Goal: Information Seeking & Learning: Learn about a topic

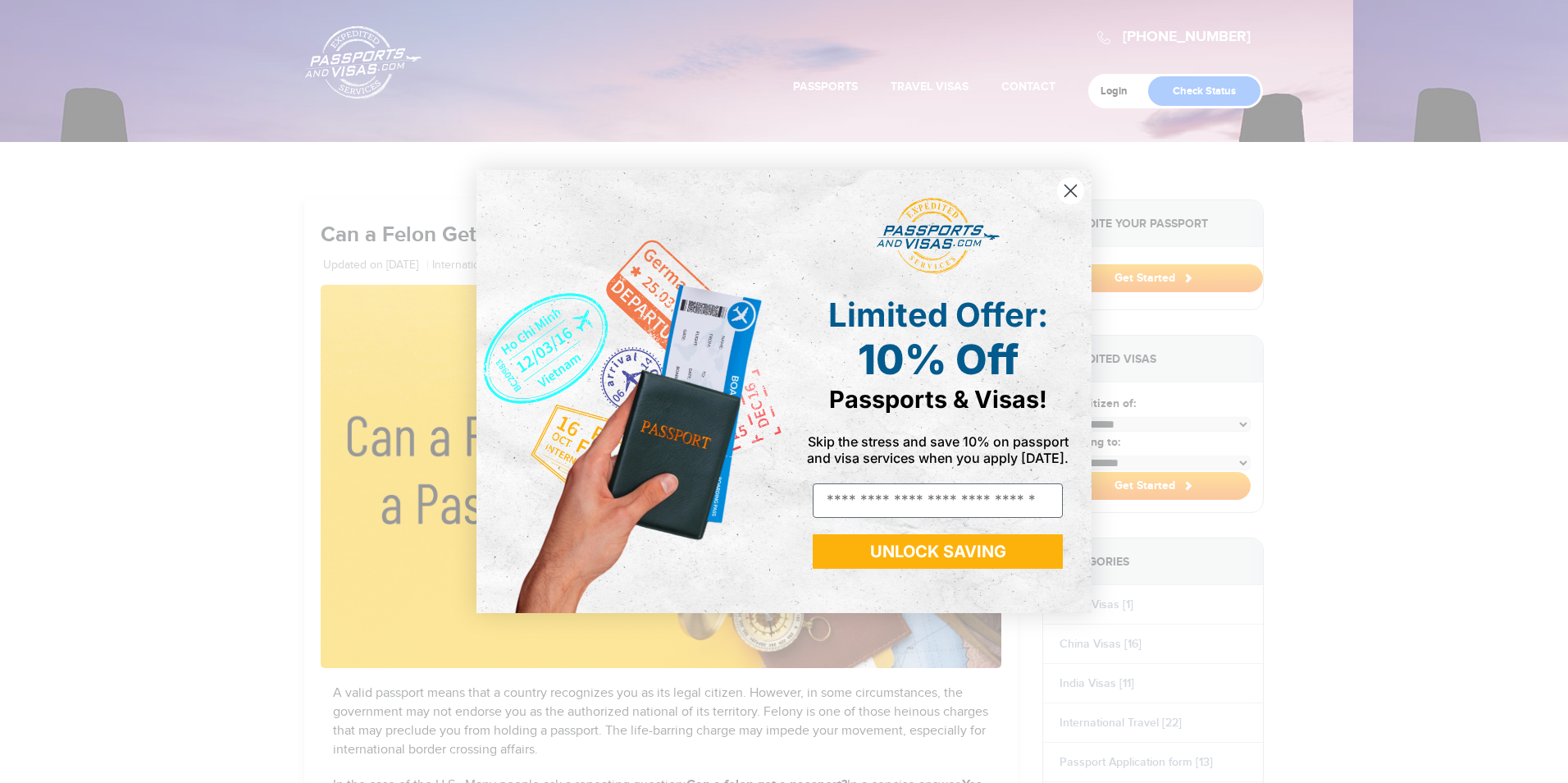
select select "**********"
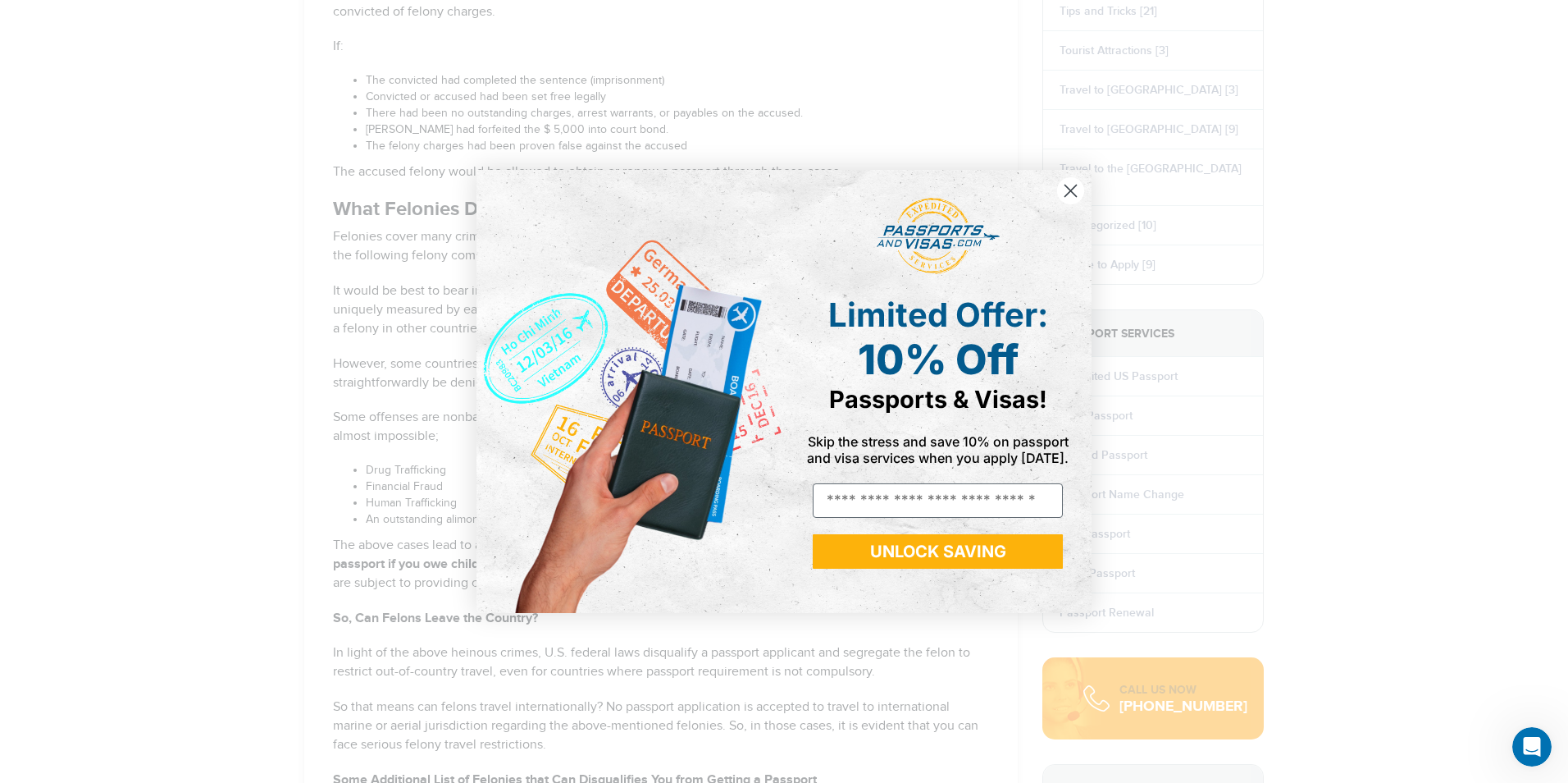
click at [1082, 187] on circle "Close dialog" at bounding box center [1071, 190] width 27 height 27
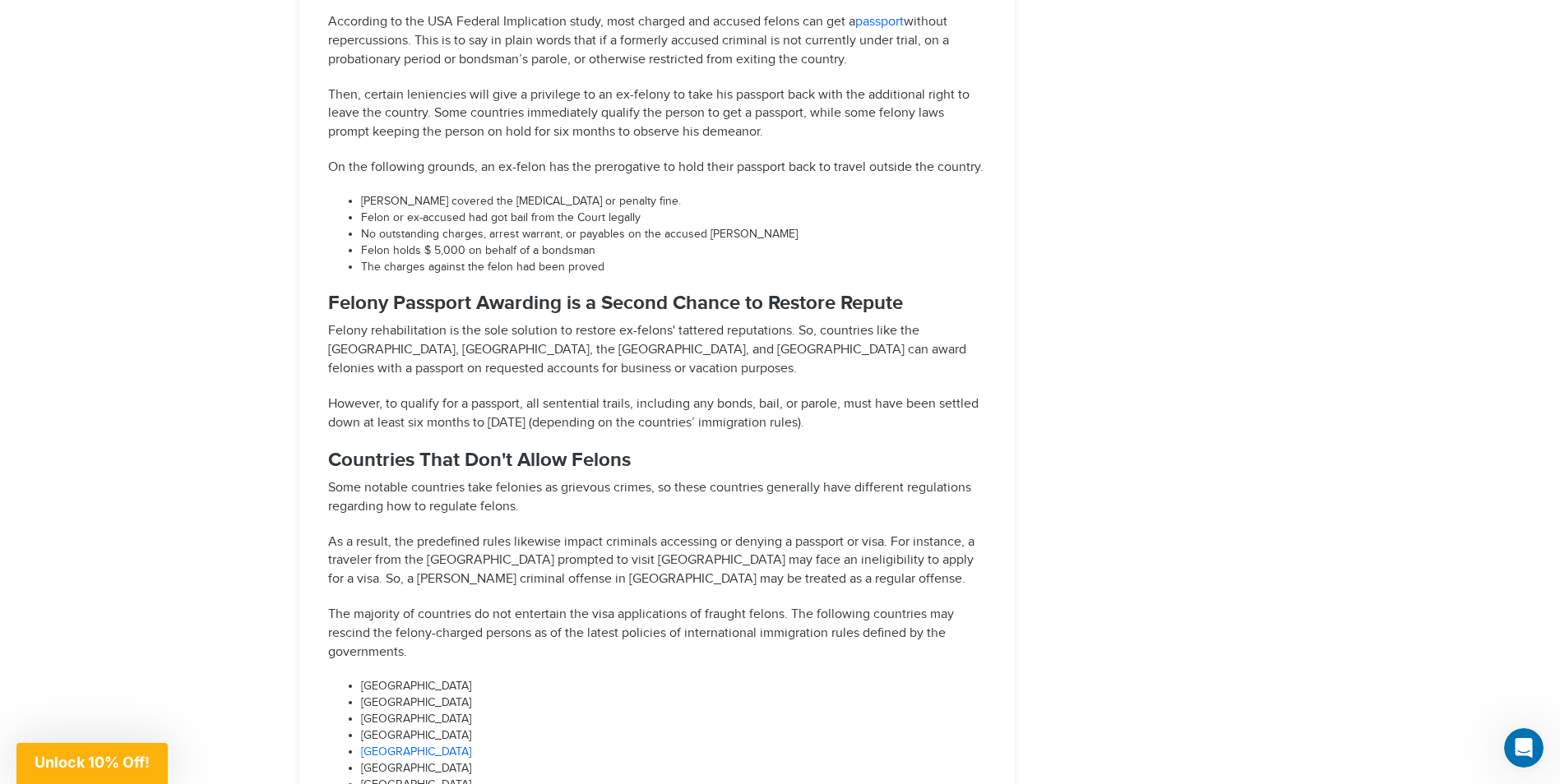
scroll to position [3280, 0]
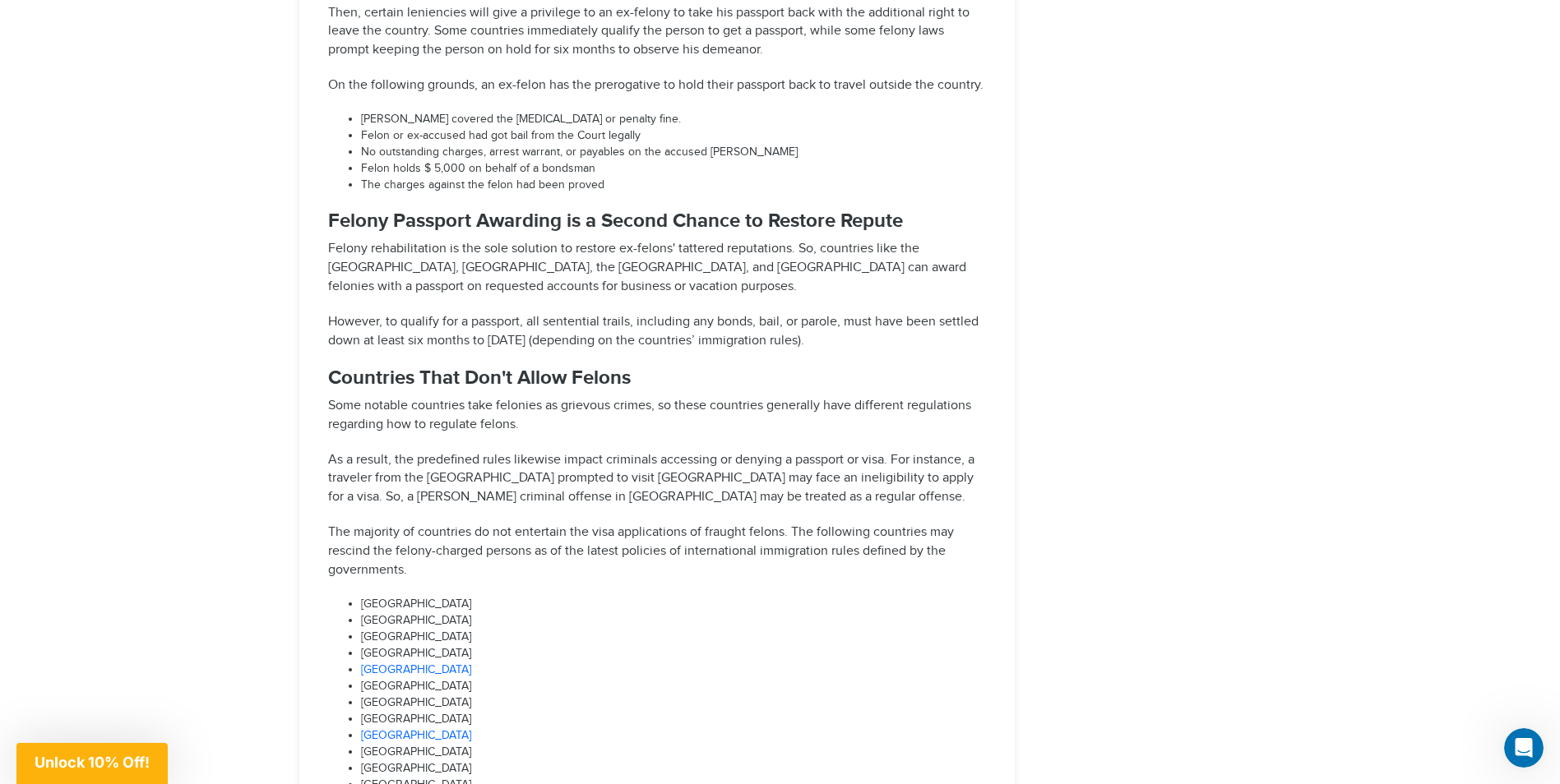
click at [374, 663] on link "Canada" at bounding box center [416, 670] width 110 height 14
click at [379, 729] on link "Cuba" at bounding box center [416, 735] width 110 height 14
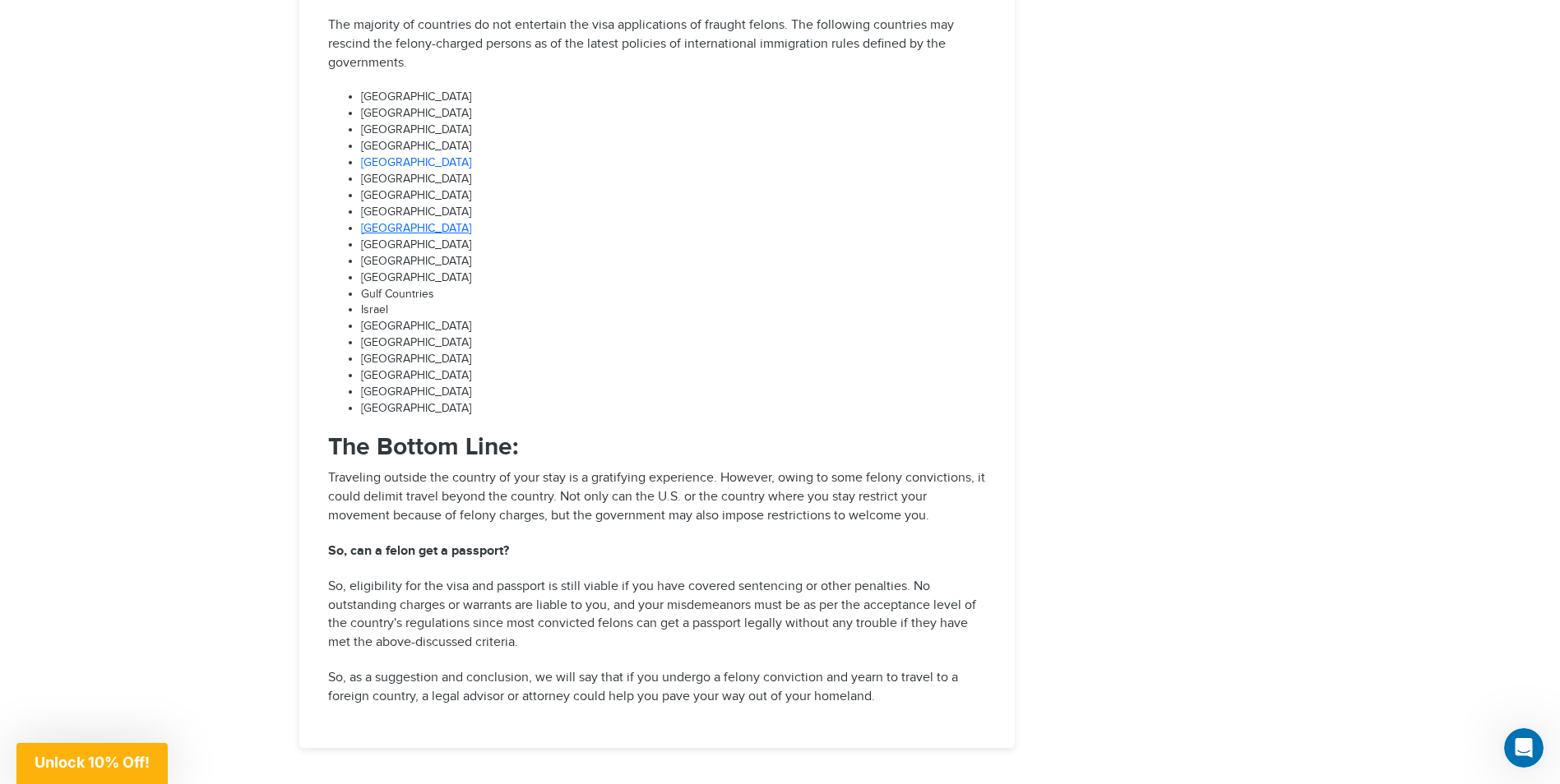
scroll to position [3855, 0]
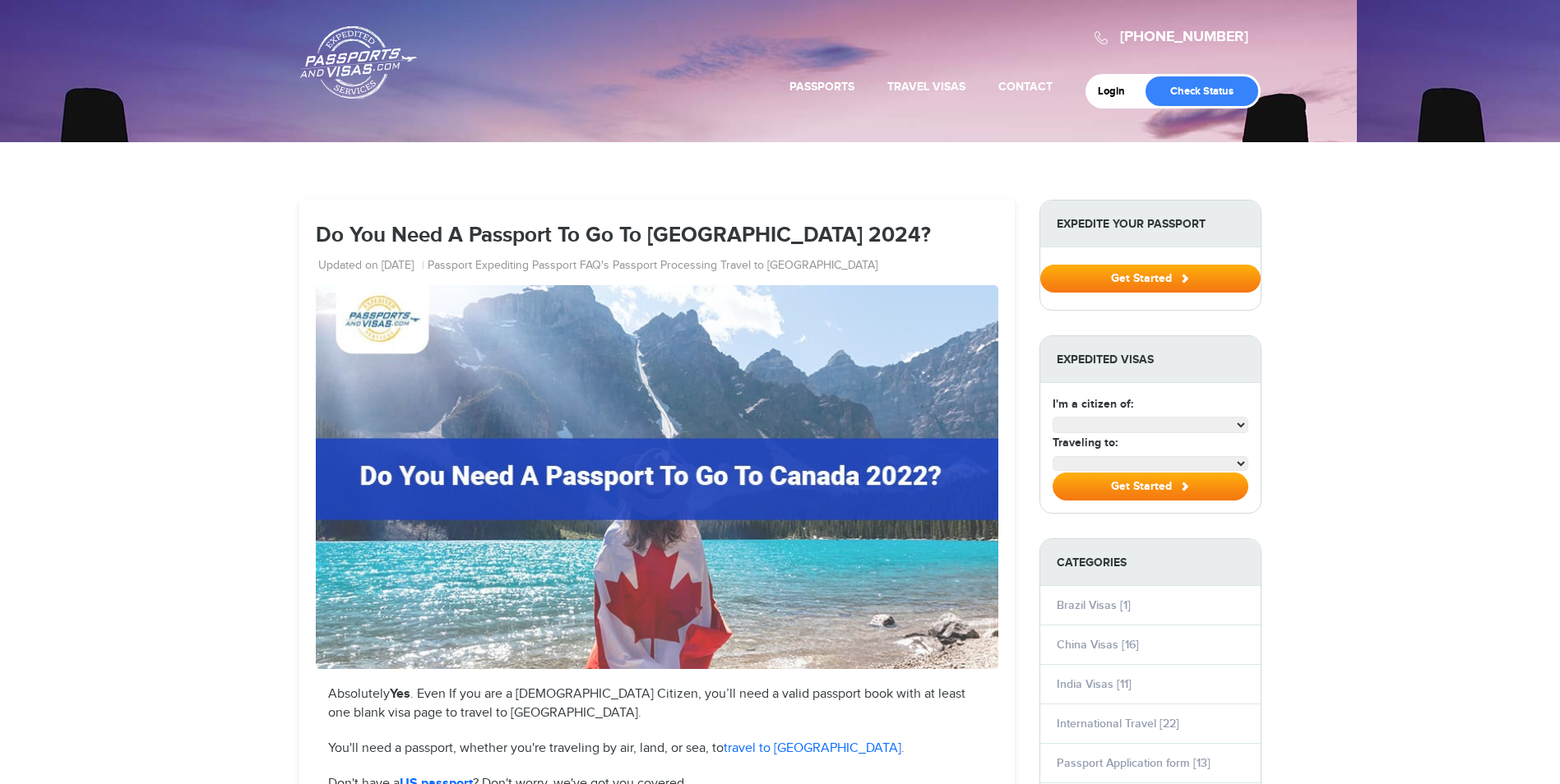
select select "**********"
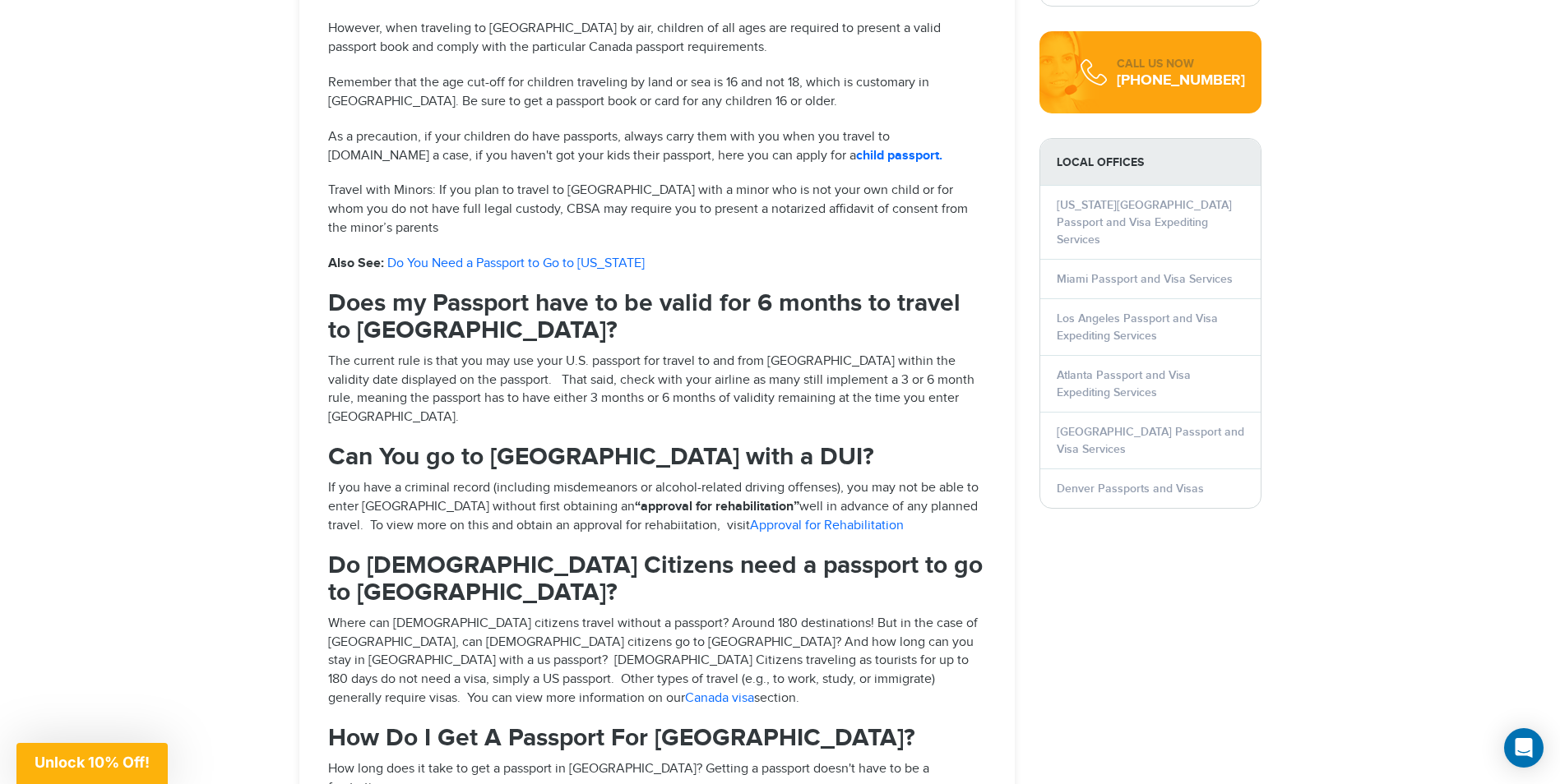
scroll to position [1890, 0]
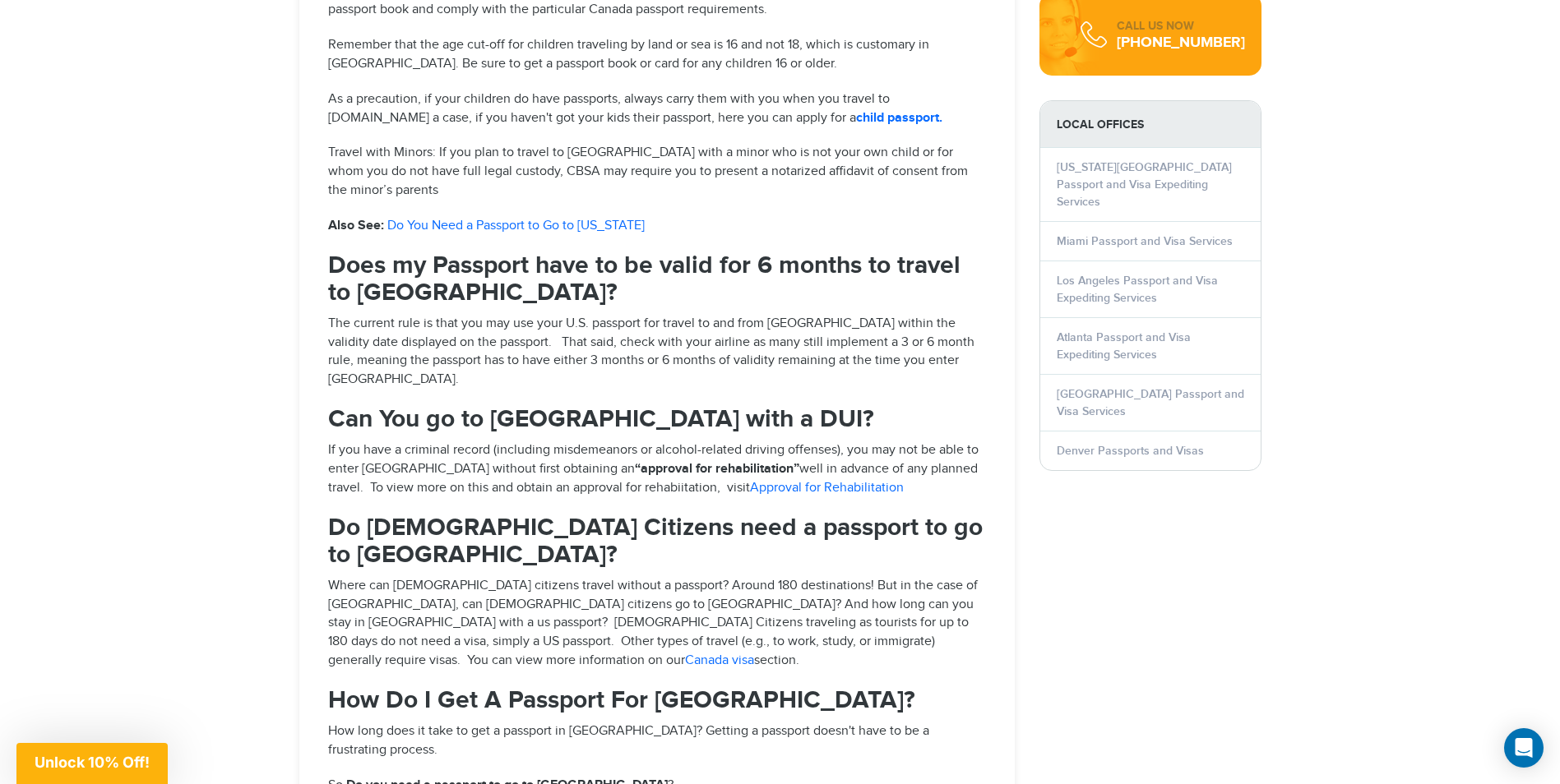
click at [764, 480] on link "Approval for Rehabilitation" at bounding box center [826, 487] width 154 height 16
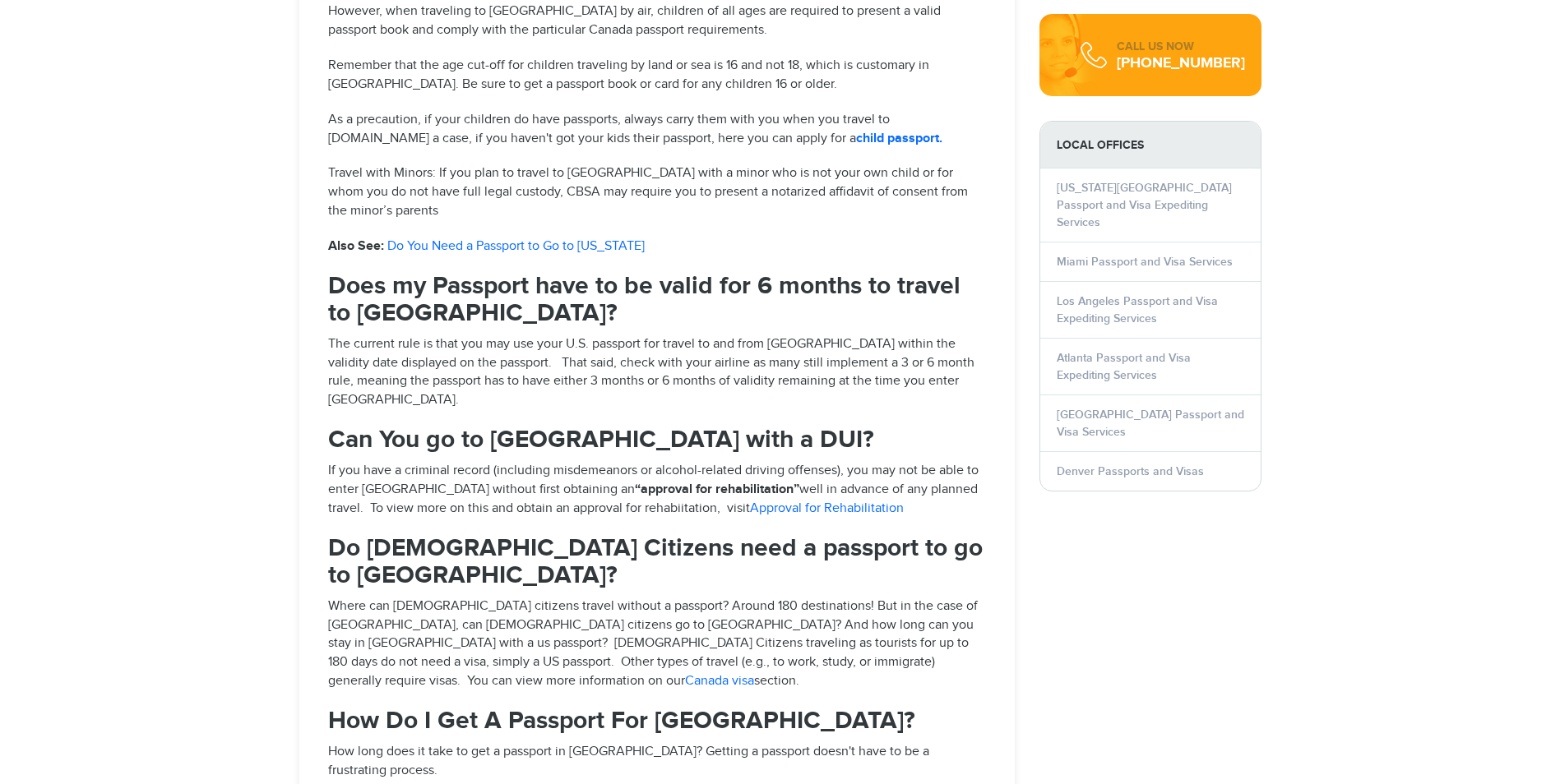
select select "**********"
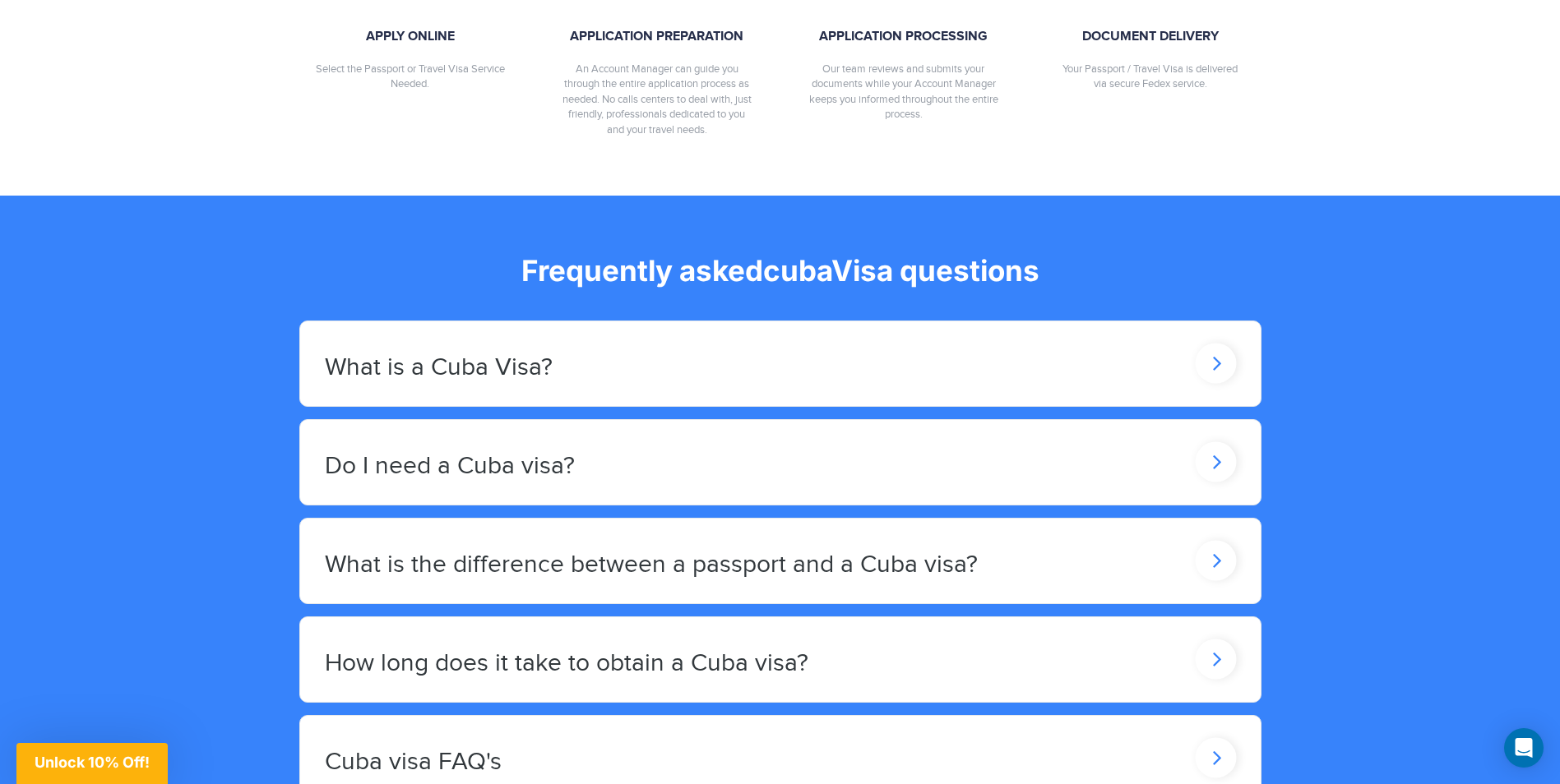
scroll to position [1315, 0]
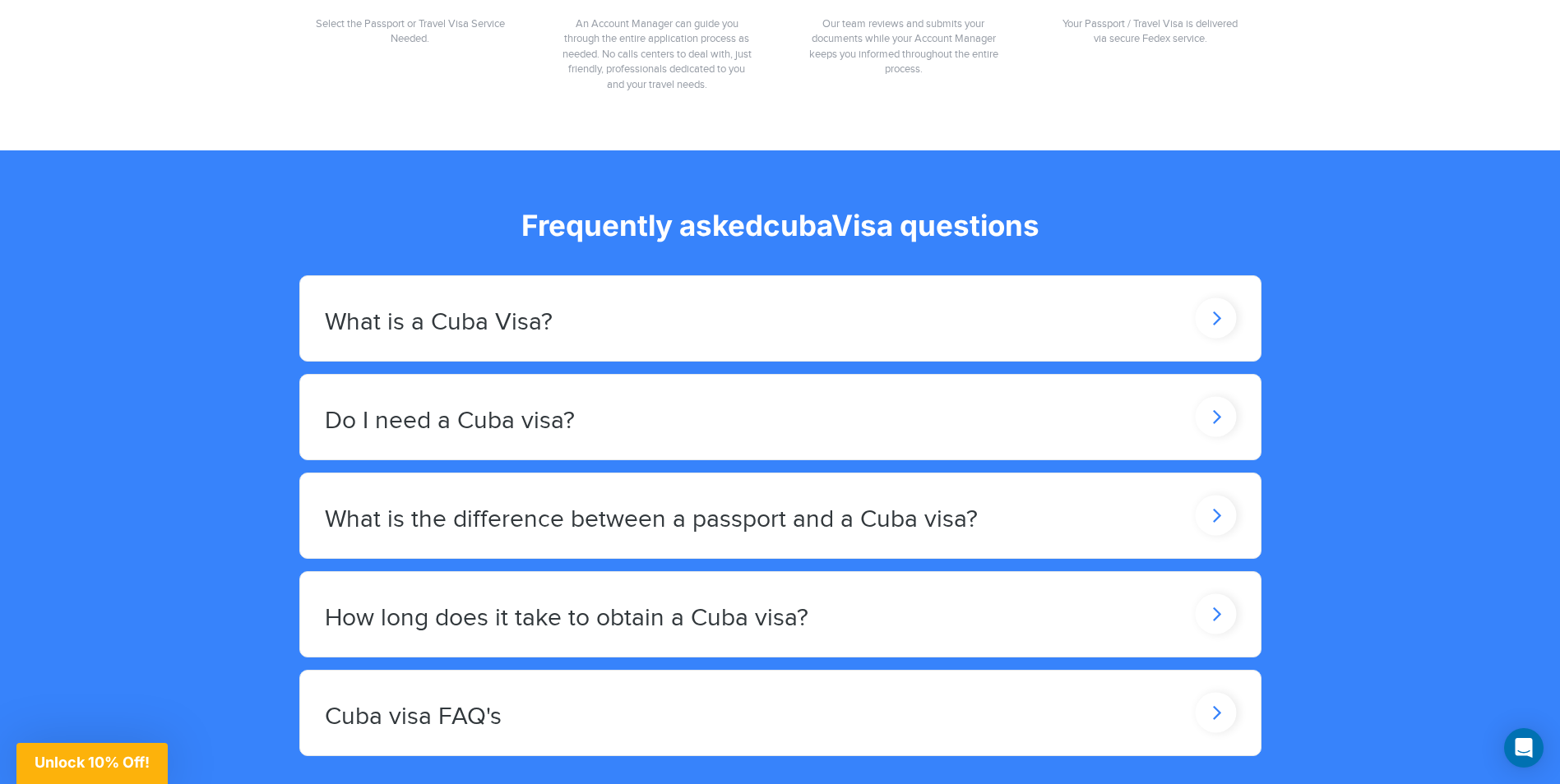
click at [1095, 407] on div "Do I need a Cuba visa?" at bounding box center [780, 416] width 961 height 85
click at [1207, 412] on icon at bounding box center [1215, 416] width 41 height 40
click at [1216, 417] on icon at bounding box center [1215, 416] width 41 height 40
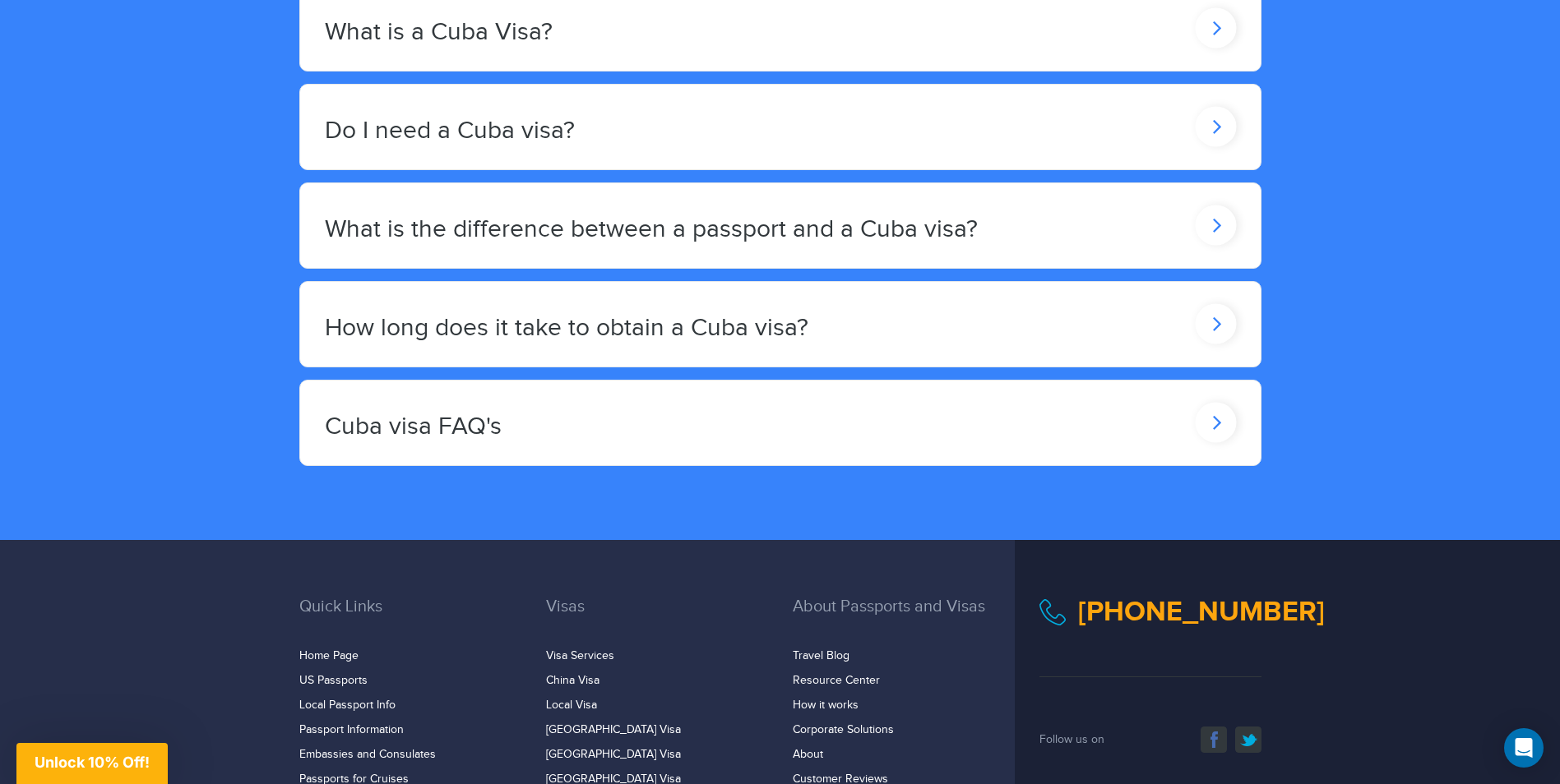
scroll to position [1644, 0]
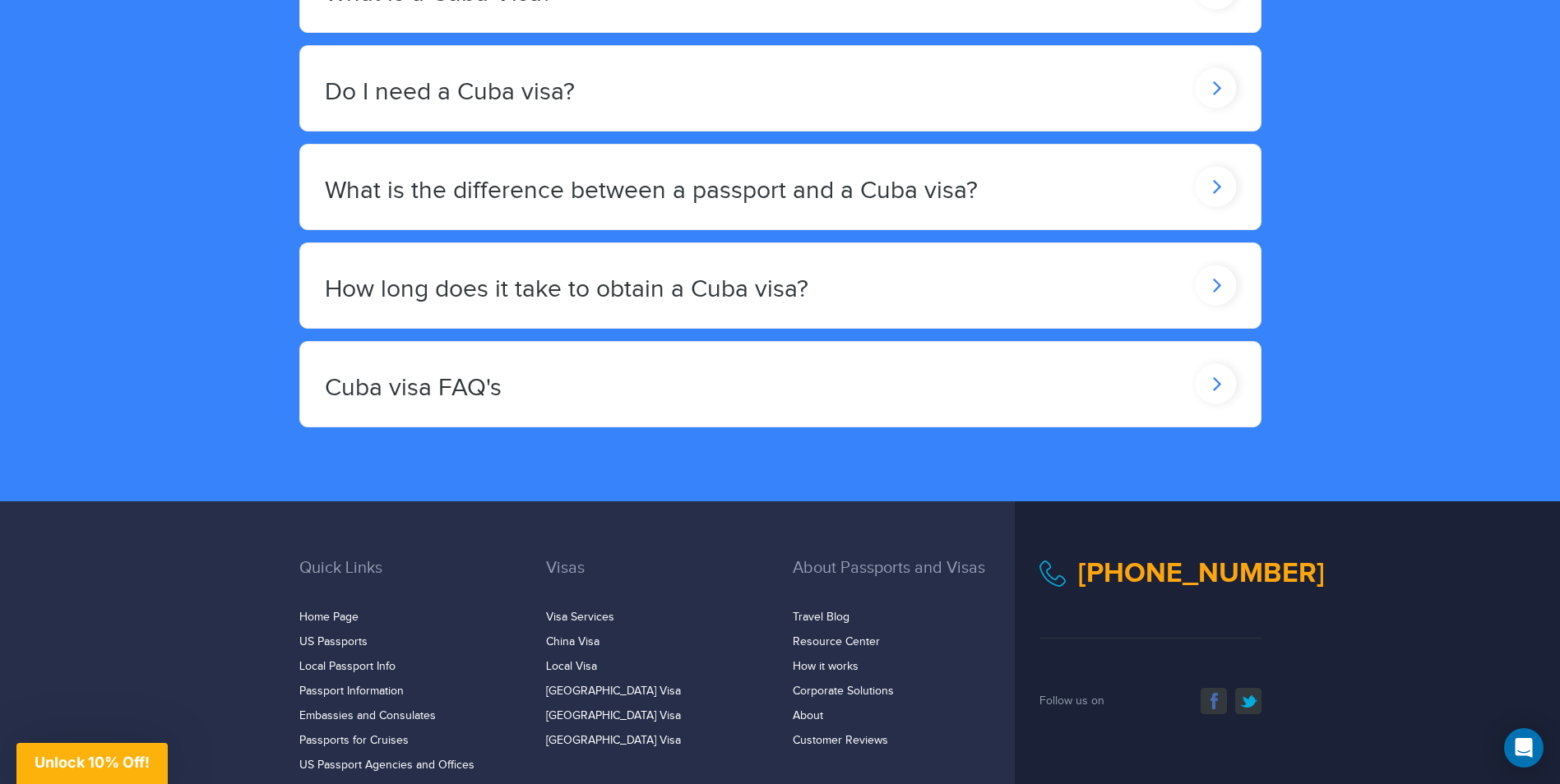
click at [1208, 184] on icon at bounding box center [1215, 186] width 41 height 40
click at [868, 199] on h2 "What is the difference between a passport and a Cuba visa?" at bounding box center [651, 191] width 653 height 27
click at [865, 187] on h2 "What is the difference between a passport and a Cuba visa?" at bounding box center [651, 191] width 653 height 27
drag, startPoint x: 865, startPoint y: 187, endPoint x: 749, endPoint y: 203, distance: 117.1
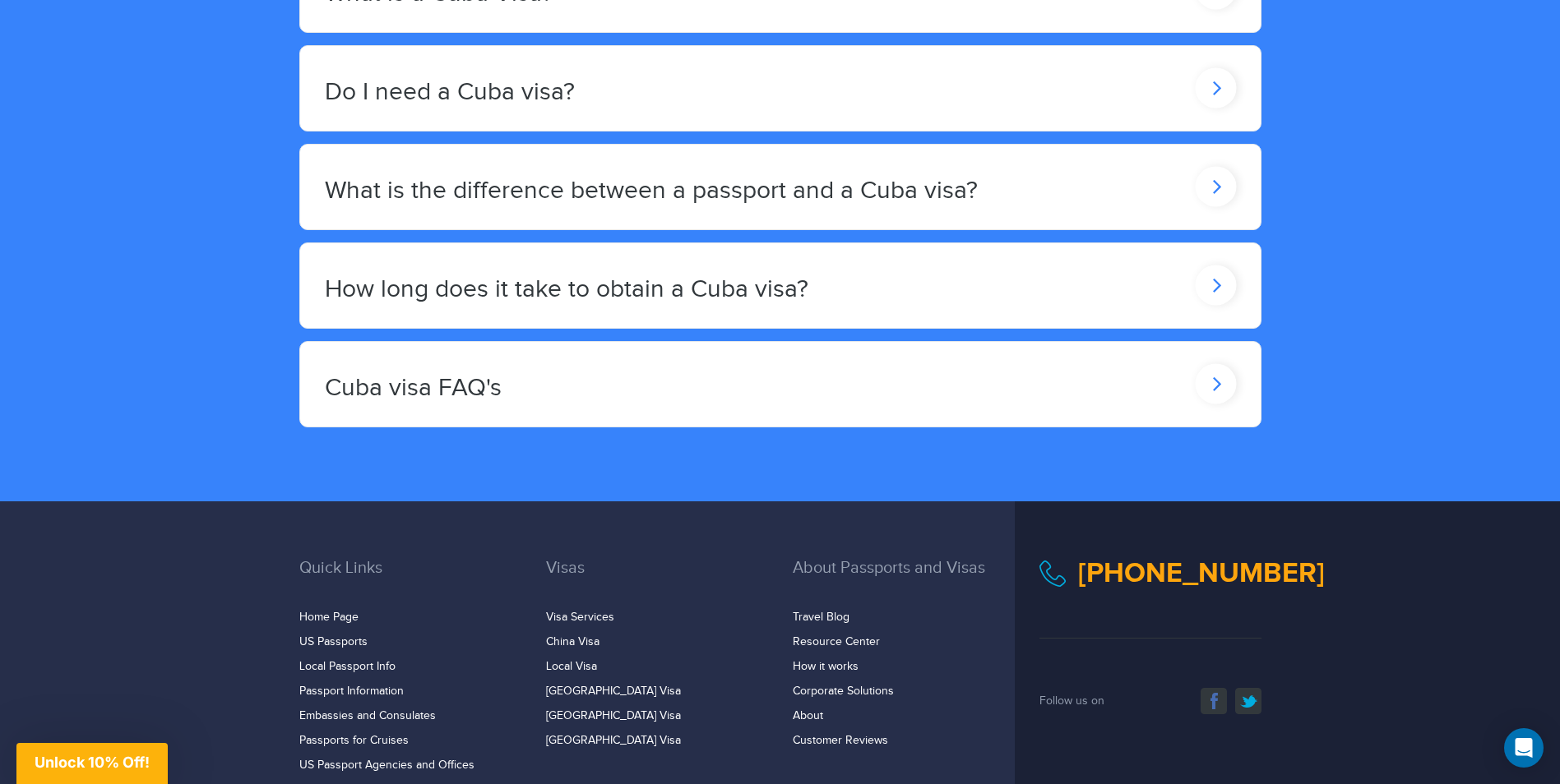
click at [749, 203] on h2 "What is the difference between a passport and a Cuba visa?" at bounding box center [651, 191] width 653 height 27
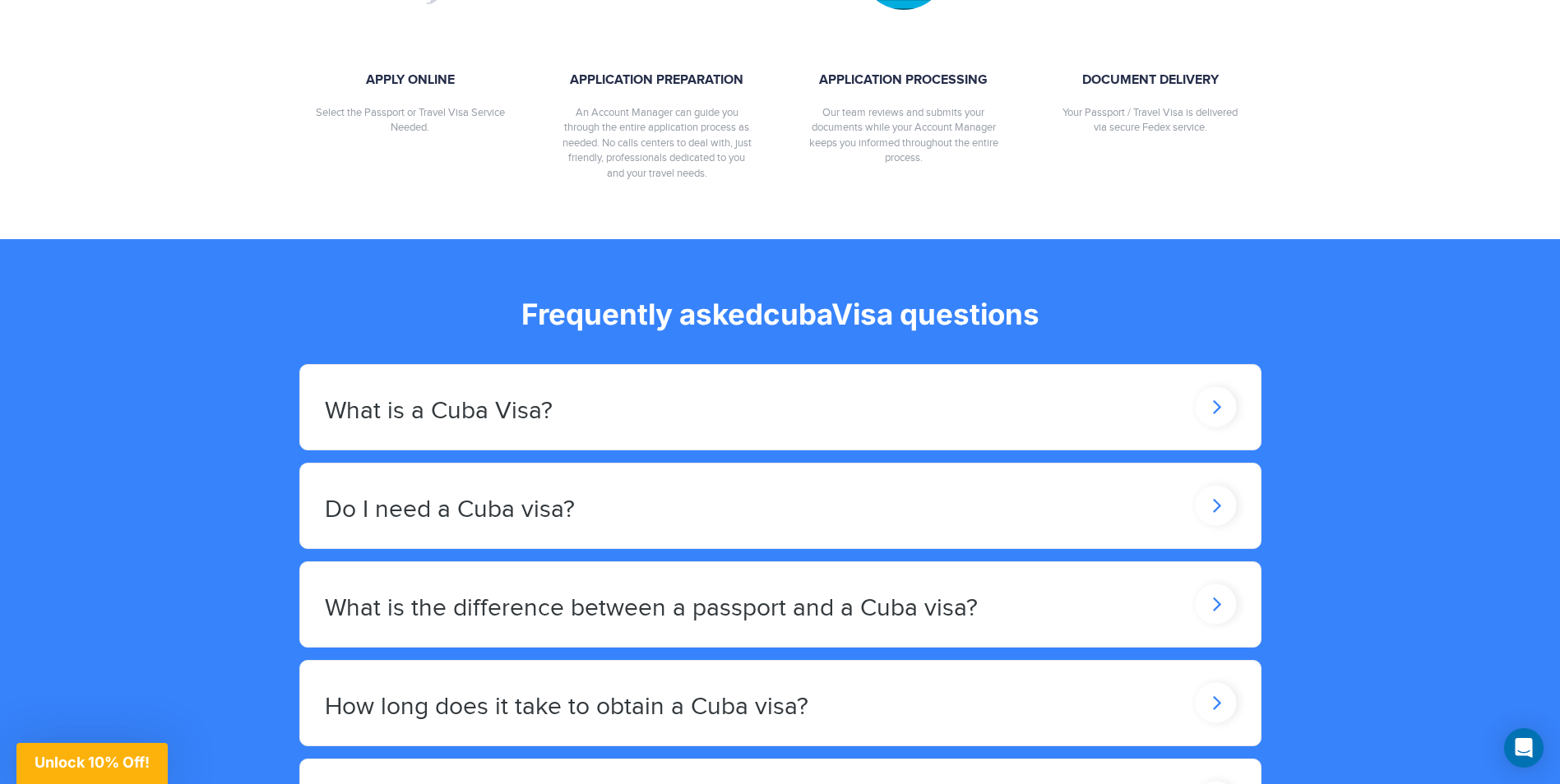
scroll to position [1232, 0]
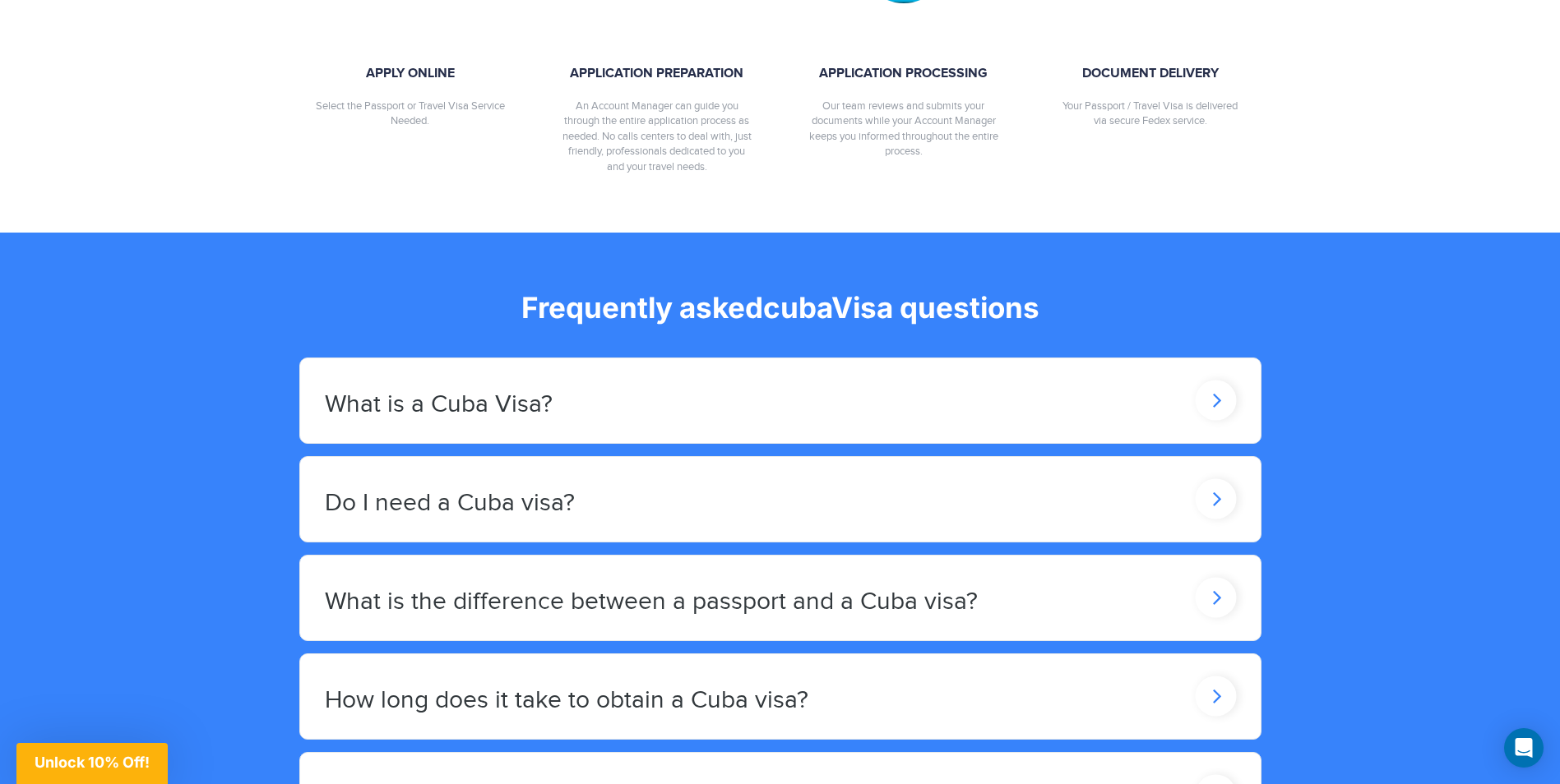
click at [1212, 394] on icon at bounding box center [1215, 400] width 41 height 40
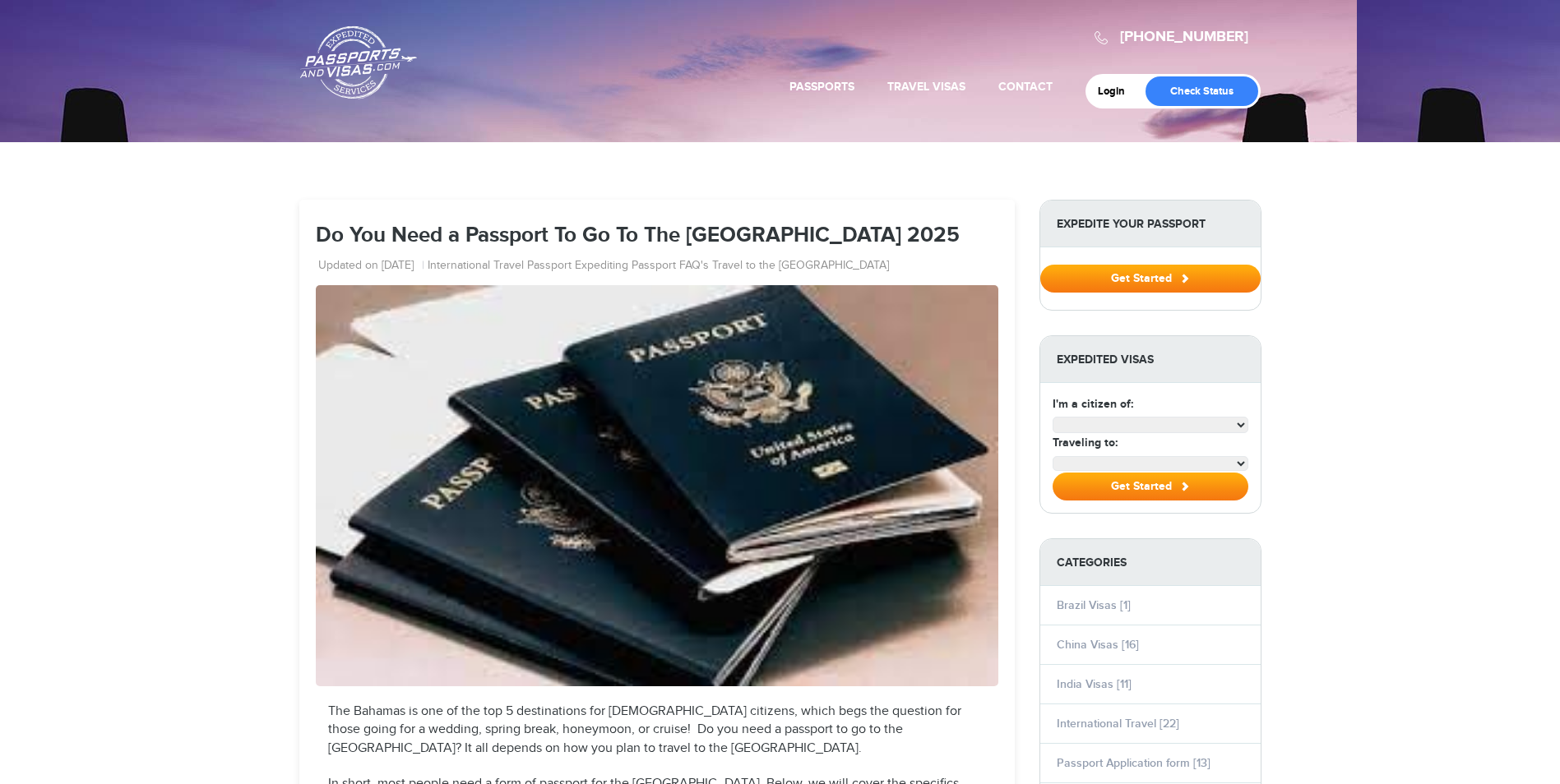
select select "**********"
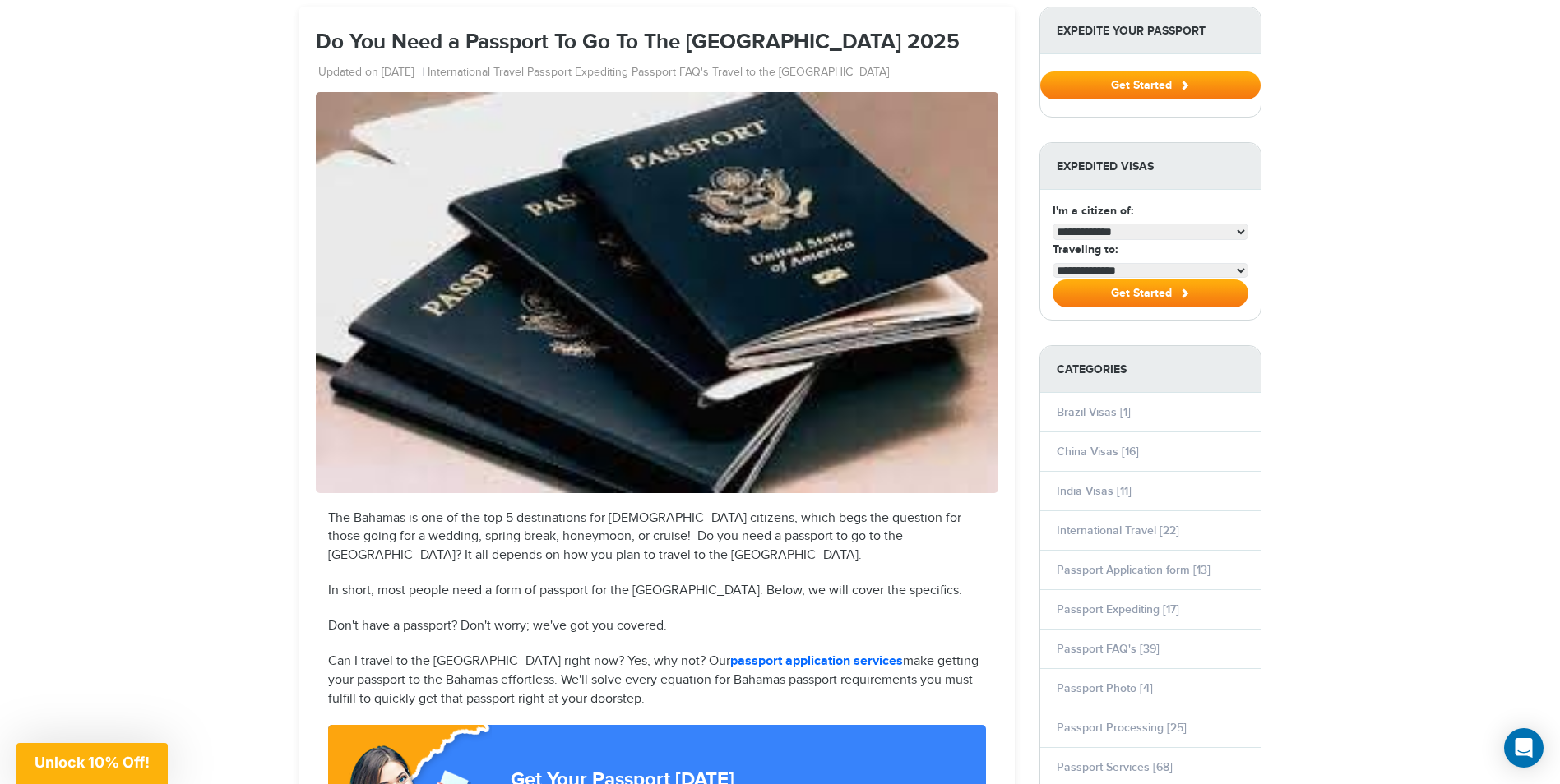
scroll to position [82, 0]
